Goal: Find specific page/section: Find specific page/section

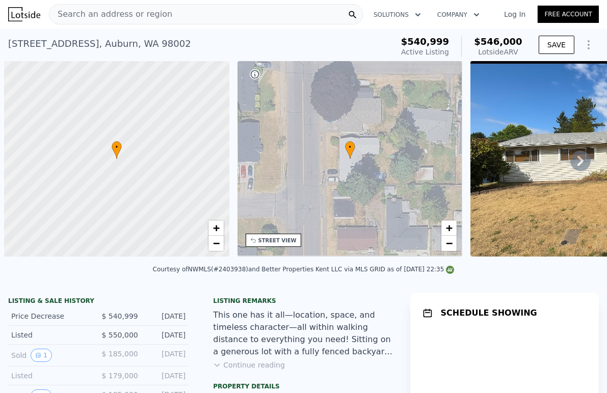
scroll to position [0, 4]
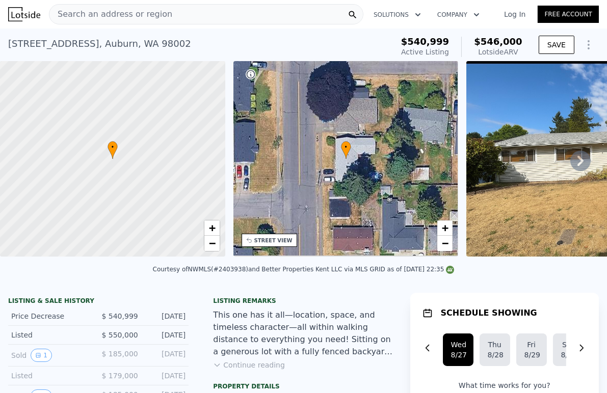
click at [139, 307] on div "LISTING & SALE HISTORY" at bounding box center [98, 302] width 180 height 10
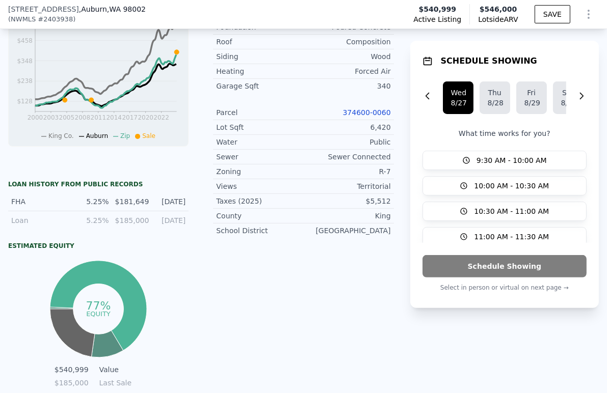
scroll to position [0, 0]
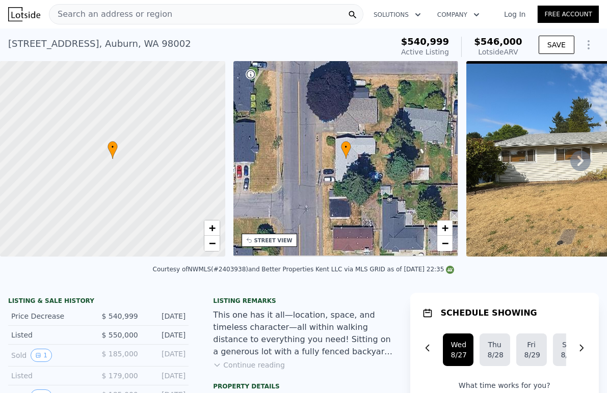
click at [120, 16] on span "Search an address or region" at bounding box center [110, 14] width 123 height 12
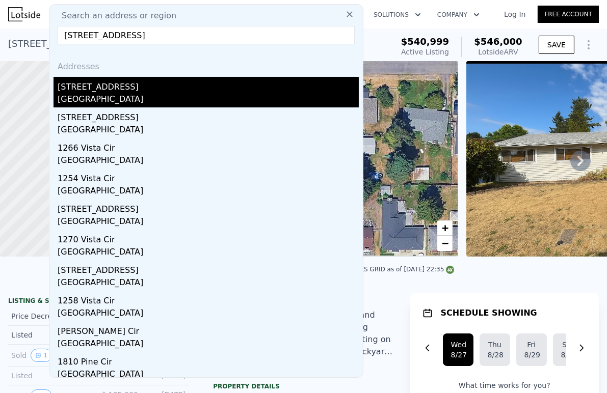
type input "[STREET_ADDRESS]"
click at [102, 88] on div "[STREET_ADDRESS]" at bounding box center [208, 85] width 301 height 16
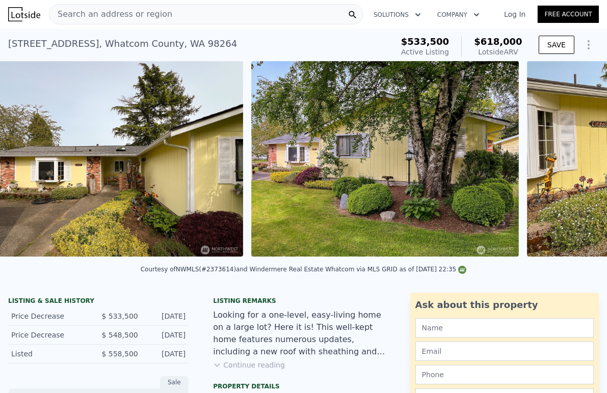
scroll to position [0, 466]
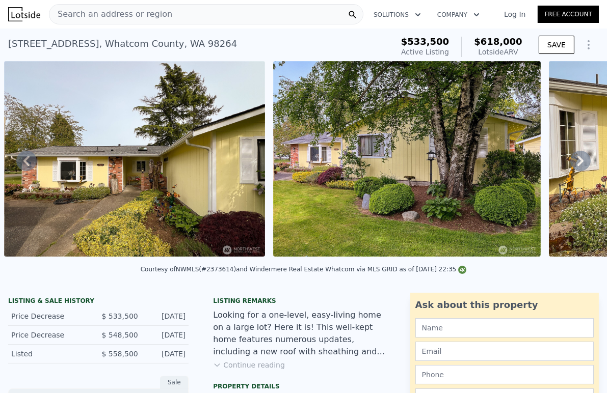
click at [208, 18] on div "Search an address or region" at bounding box center [206, 14] width 314 height 20
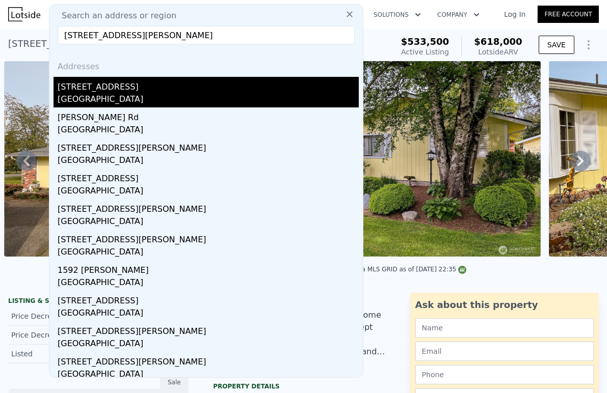
type input "[STREET_ADDRESS][PERSON_NAME]"
click at [147, 85] on div "[STREET_ADDRESS]" at bounding box center [208, 85] width 301 height 16
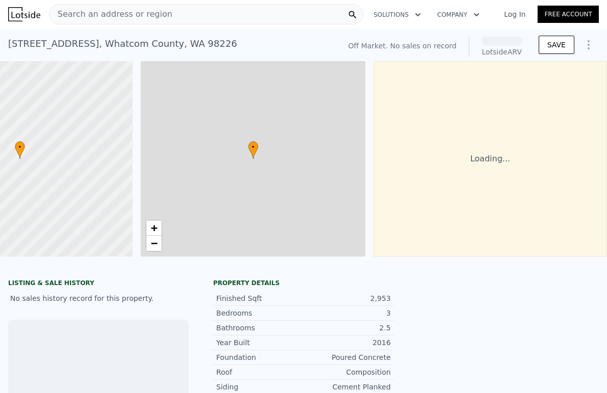
scroll to position [0, 105]
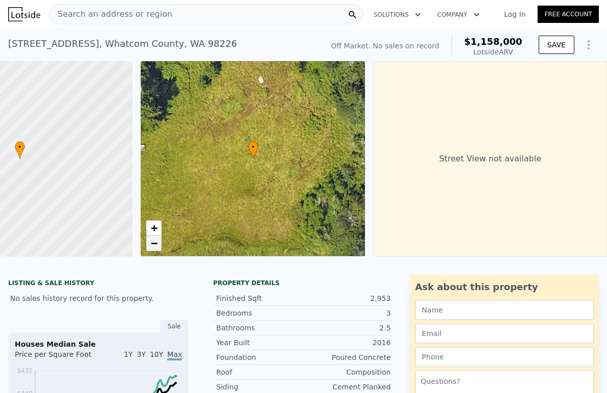
click at [150, 248] on span "−" at bounding box center [153, 243] width 7 height 13
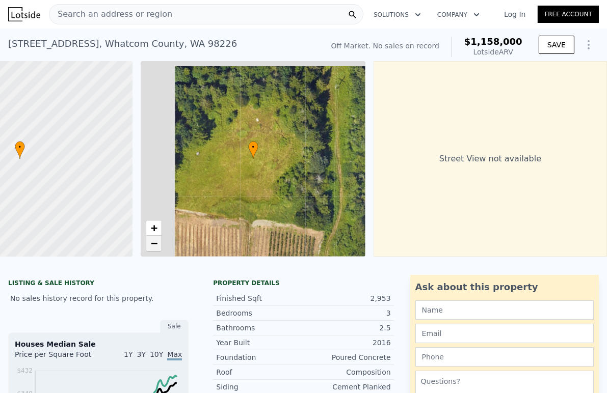
click at [150, 248] on span "−" at bounding box center [153, 243] width 7 height 13
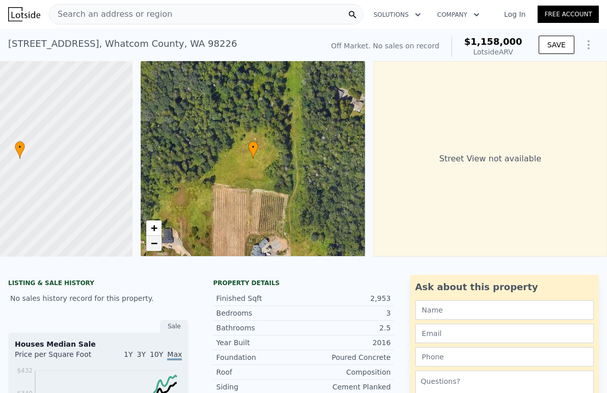
click at [150, 248] on span "−" at bounding box center [153, 243] width 7 height 13
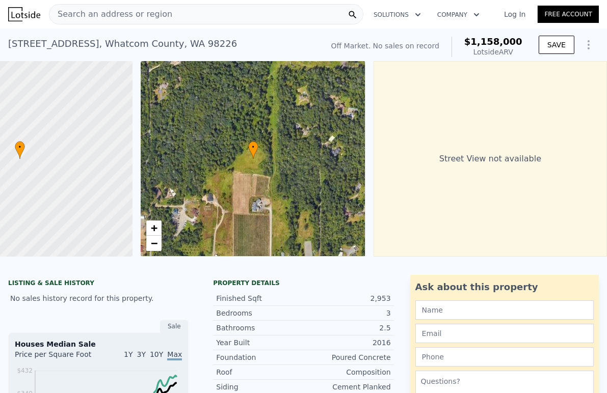
click at [209, 13] on div "Search an address or region" at bounding box center [206, 14] width 314 height 20
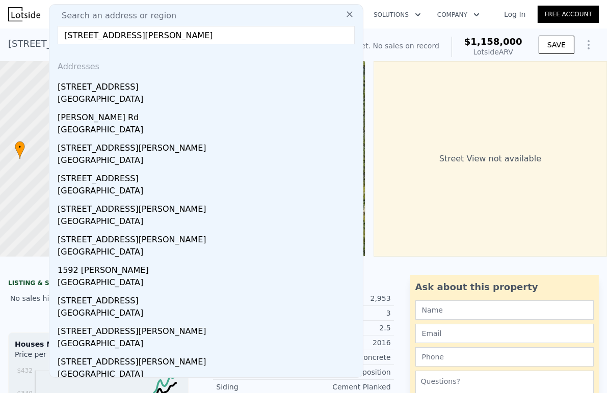
scroll to position [5, 0]
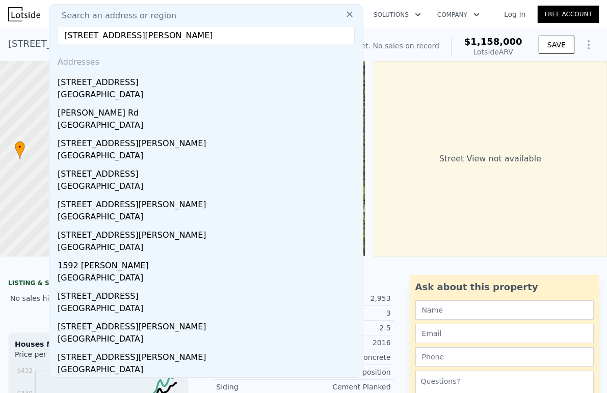
click at [127, 36] on input "[STREET_ADDRESS][PERSON_NAME]" at bounding box center [206, 35] width 297 height 18
paste input "[STREET_ADDRESS]"
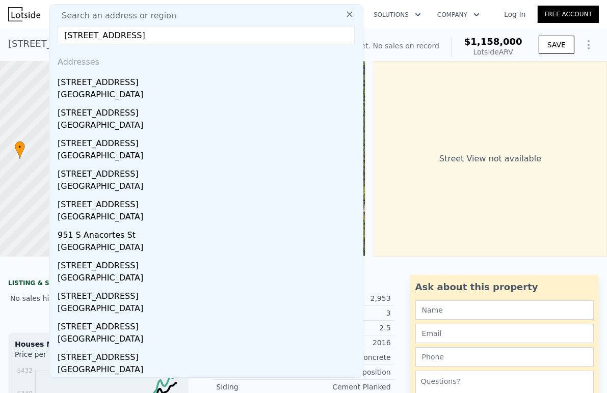
click at [169, 41] on input "[STREET_ADDRESS]" at bounding box center [206, 35] width 297 height 18
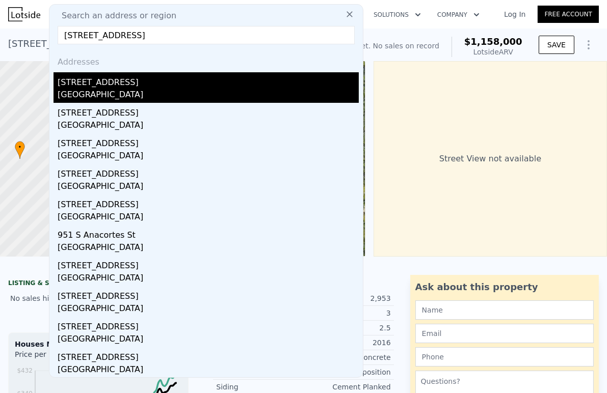
type input "[STREET_ADDRESS]"
click at [139, 96] on div "[GEOGRAPHIC_DATA]" at bounding box center [208, 96] width 301 height 14
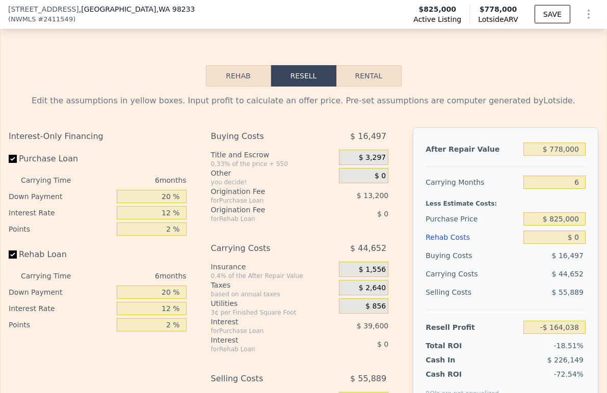
scroll to position [1567, 0]
